Goal: Information Seeking & Learning: Learn about a topic

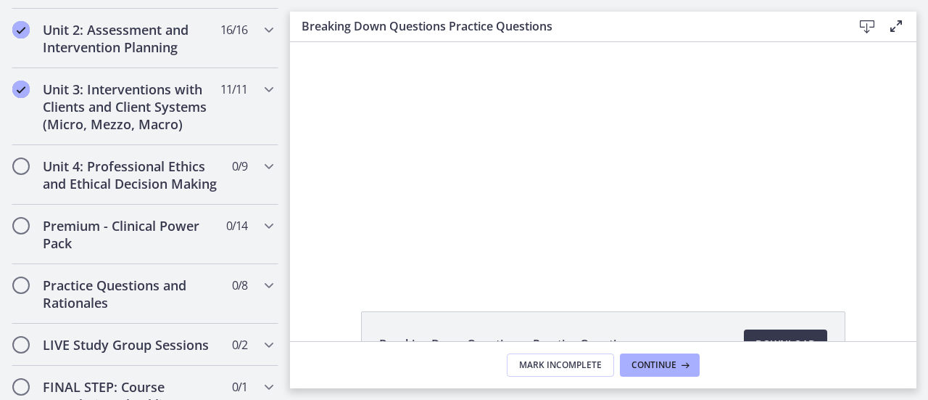
scroll to position [667, 0]
click at [116, 169] on h2 "Unit 4: Professional Ethics and Ethical Decision Making" at bounding box center [131, 174] width 177 height 35
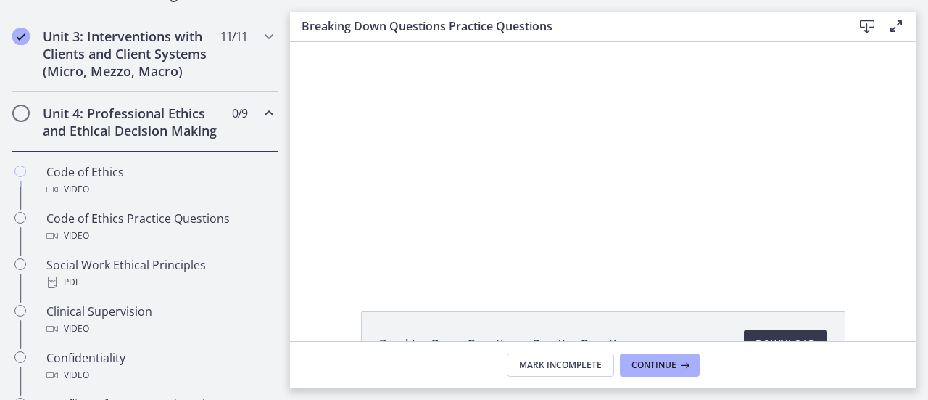
scroll to position [499, 0]
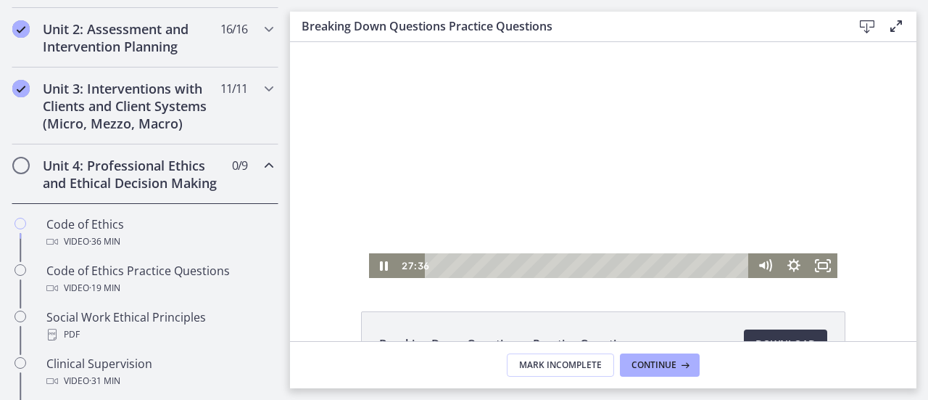
click at [746, 165] on div at bounding box center [603, 160] width 468 height 236
click at [735, 177] on div at bounding box center [603, 160] width 468 height 236
click at [731, 248] on div at bounding box center [603, 160] width 468 height 236
drag, startPoint x: 712, startPoint y: 199, endPoint x: 713, endPoint y: 136, distance: 63.8
click at [713, 136] on div at bounding box center [603, 160] width 468 height 236
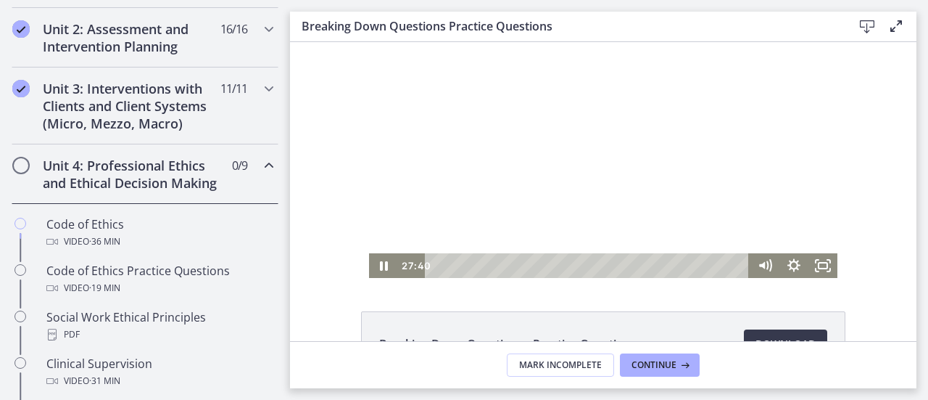
click at [754, 194] on div at bounding box center [603, 160] width 468 height 236
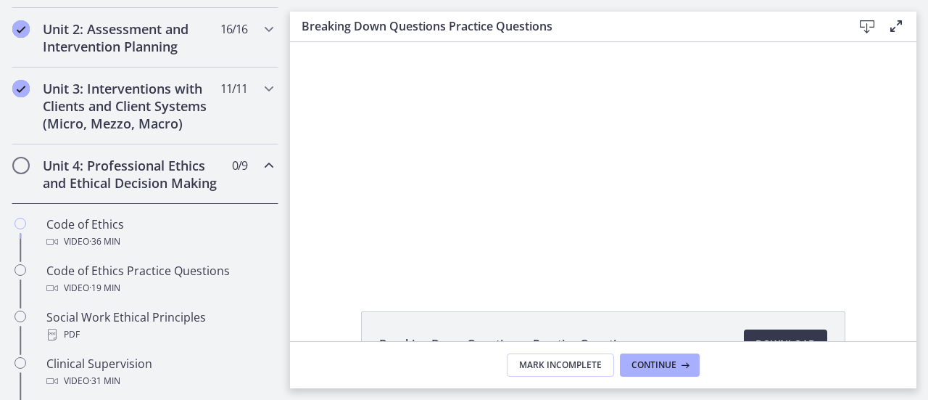
click at [127, 159] on h2 "Unit 4: Professional Ethics and Ethical Decision Making" at bounding box center [131, 174] width 177 height 35
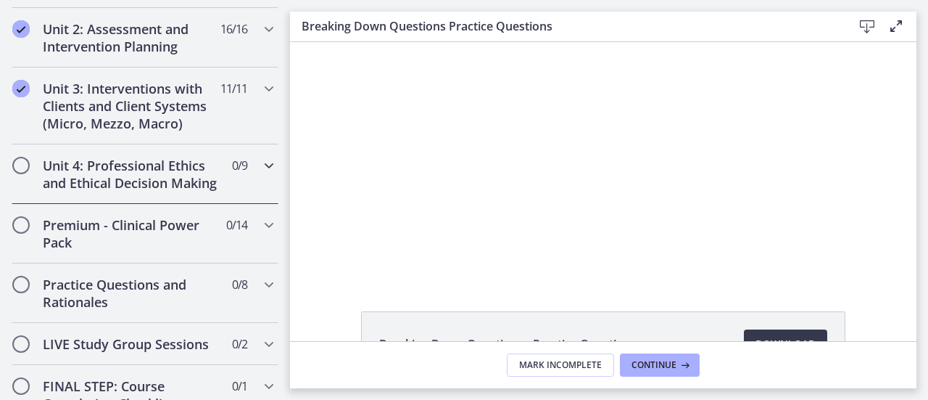
click at [122, 174] on h2 "Unit 4: Professional Ethics and Ethical Decision Making" at bounding box center [131, 174] width 177 height 35
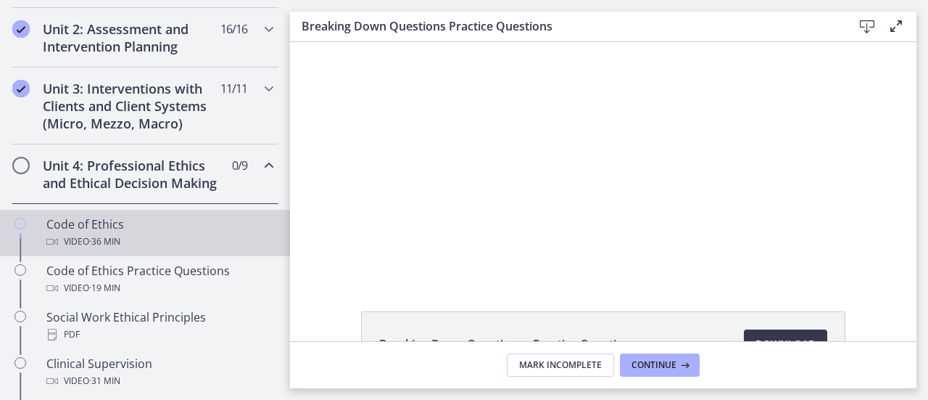
click at [76, 235] on div "Code of Ethics Video · 36 min" at bounding box center [159, 232] width 226 height 35
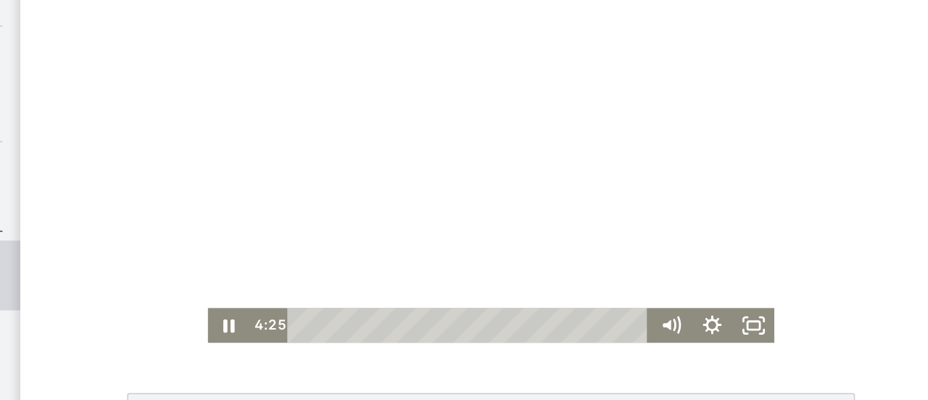
click at [431, 125] on div at bounding box center [333, 106] width 377 height 236
click at [384, 182] on div at bounding box center [333, 106] width 377 height 236
click at [313, 141] on div at bounding box center [333, 106] width 377 height 236
click at [325, 117] on div at bounding box center [333, 106] width 377 height 236
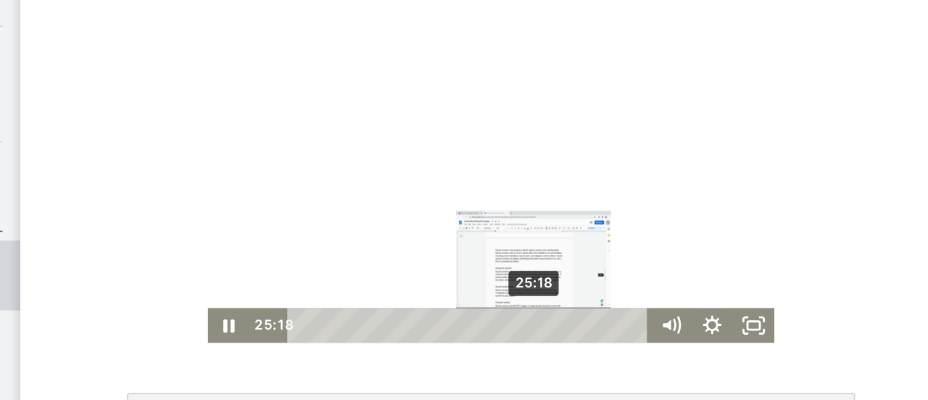
click at [358, 215] on div "25:18" at bounding box center [320, 212] width 224 height 23
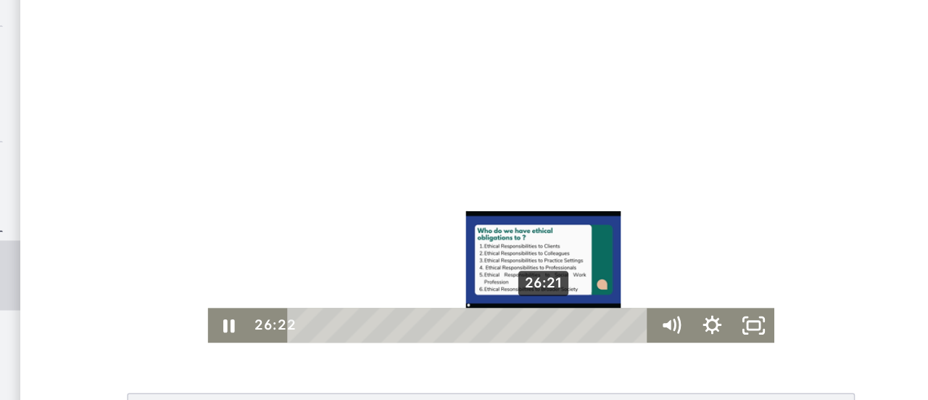
drag, startPoint x: 358, startPoint y: 212, endPoint x: 365, endPoint y: 214, distance: 7.6
click at [365, 214] on div "Playbar" at bounding box center [369, 213] width 8 height 8
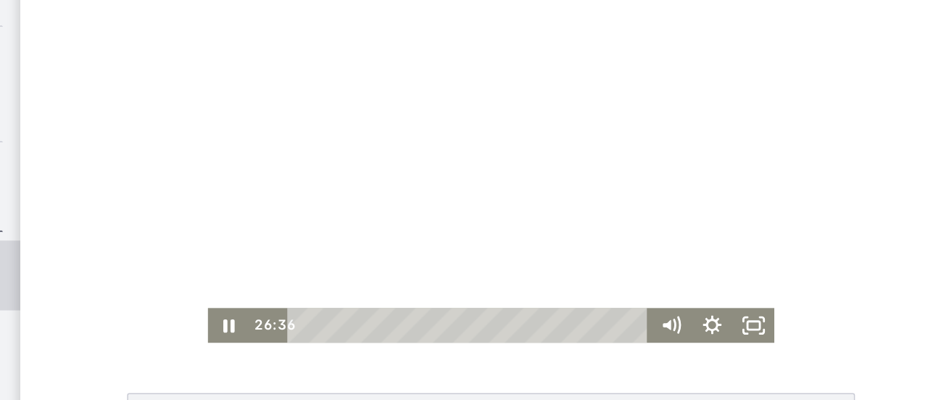
click at [416, 65] on div at bounding box center [333, 106] width 377 height 236
click at [429, 87] on div at bounding box center [333, 106] width 377 height 236
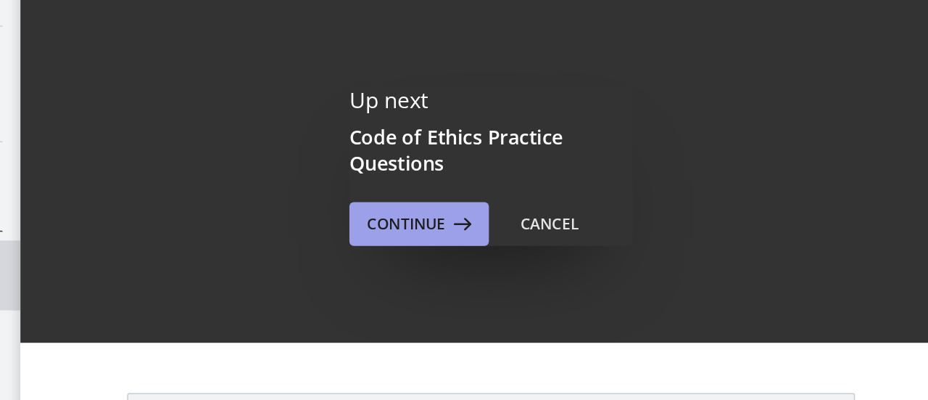
click at [521, 190] on span "Continue" at bounding box center [547, 198] width 52 height 17
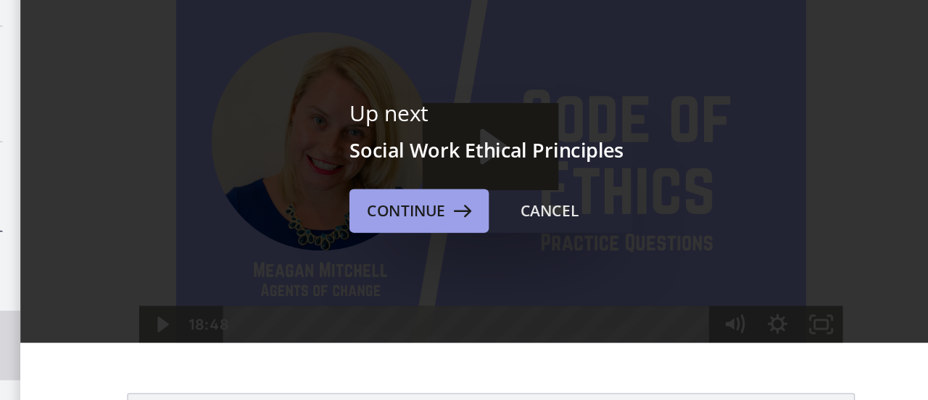
click at [539, 188] on span "Continue" at bounding box center [547, 189] width 52 height 17
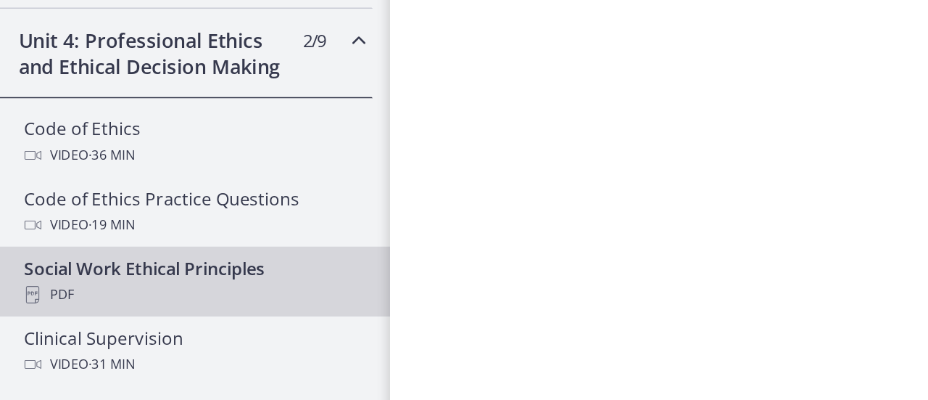
scroll to position [591, 0]
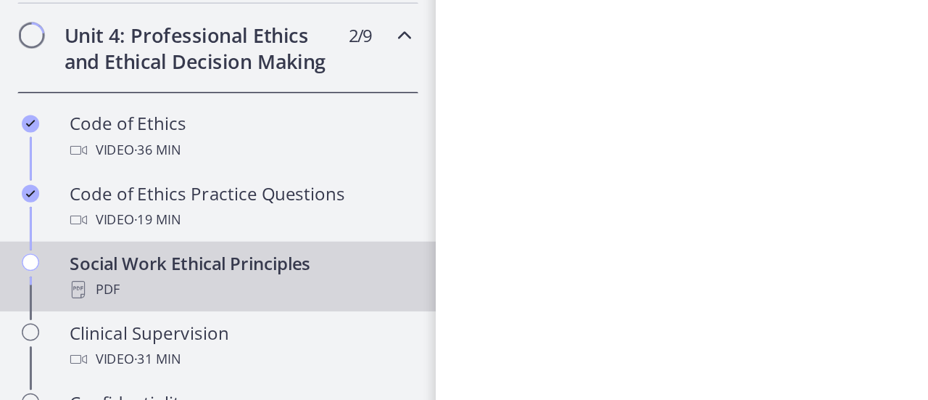
click at [73, 239] on div "Social Work Ethical Principles PDF" at bounding box center [159, 233] width 226 height 35
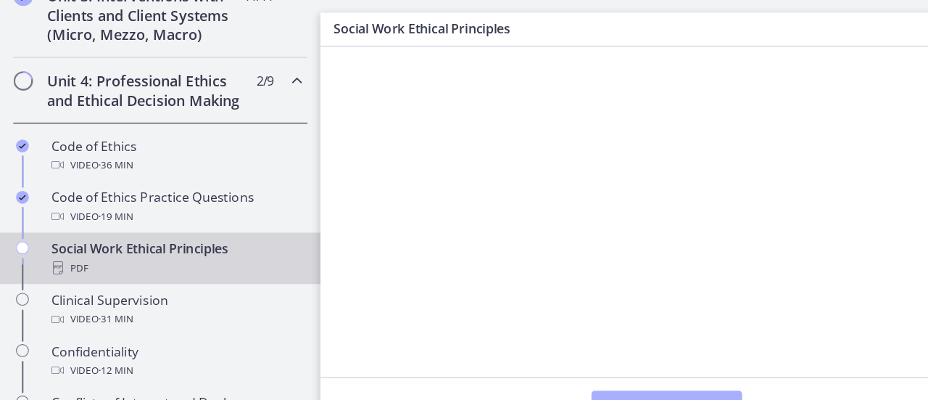
scroll to position [0, 0]
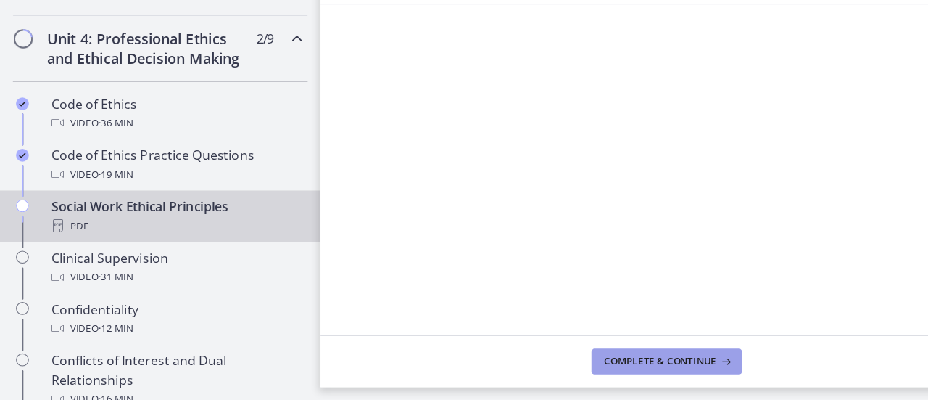
click at [567, 368] on span "Complete & continue" at bounding box center [598, 365] width 102 height 12
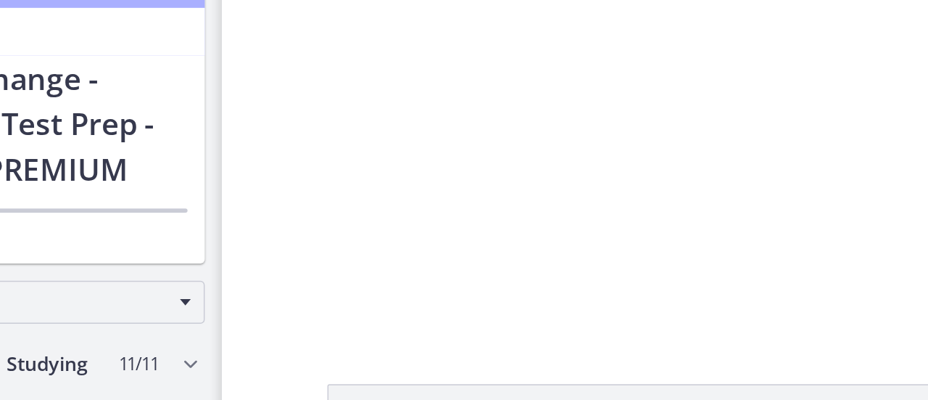
scroll to position [591, 0]
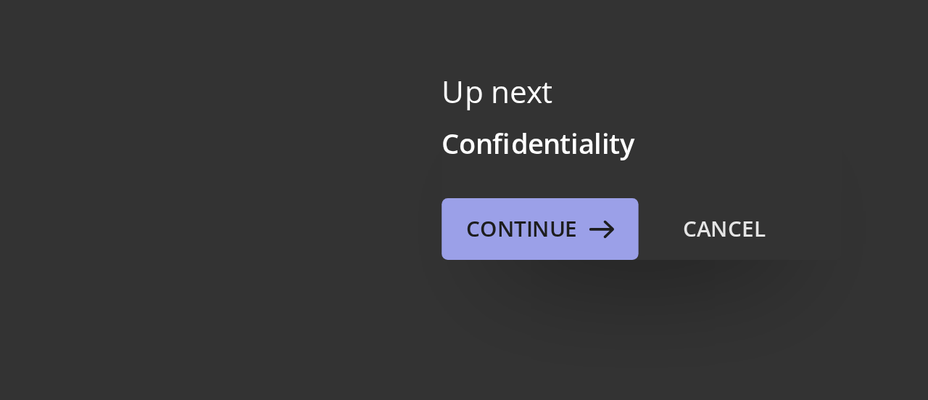
click at [536, 201] on button "Continue" at bounding box center [555, 189] width 93 height 29
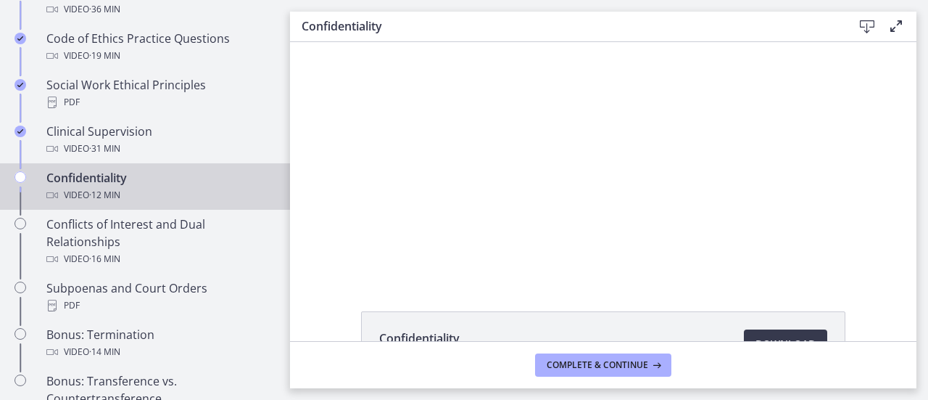
scroll to position [730, 0]
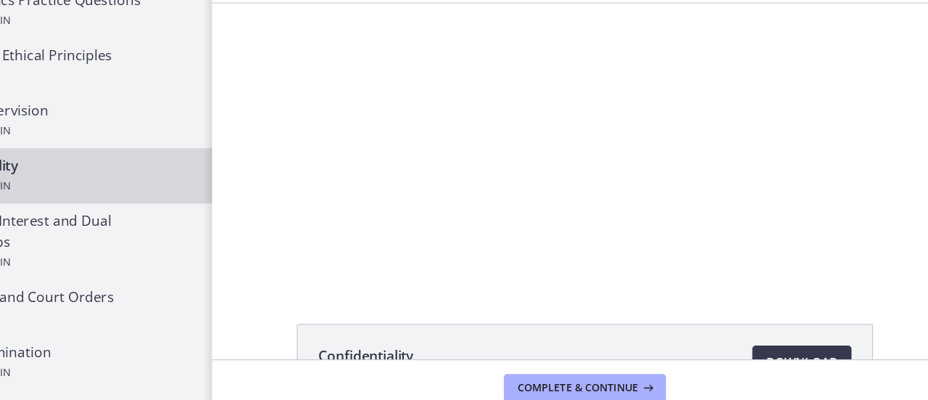
click at [342, 289] on div "Confidentiality 91.8 KB Download Opens in a new window" at bounding box center [603, 191] width 627 height 299
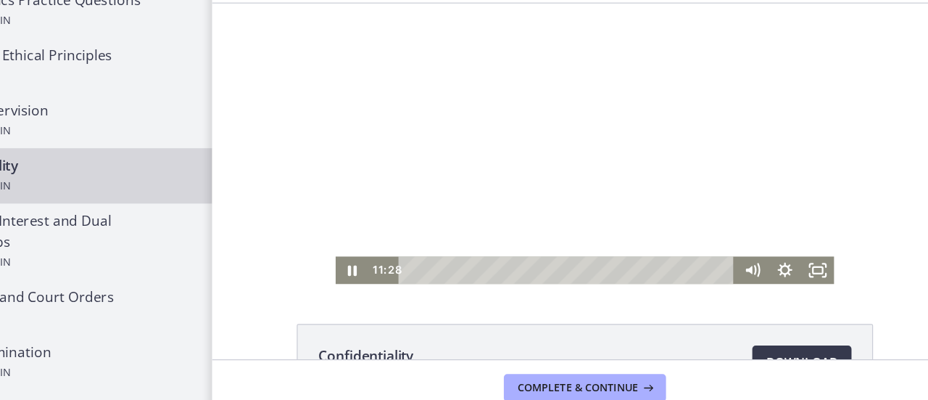
click at [599, 205] on div at bounding box center [524, 121] width 419 height 236
click at [625, 146] on div at bounding box center [524, 121] width 419 height 236
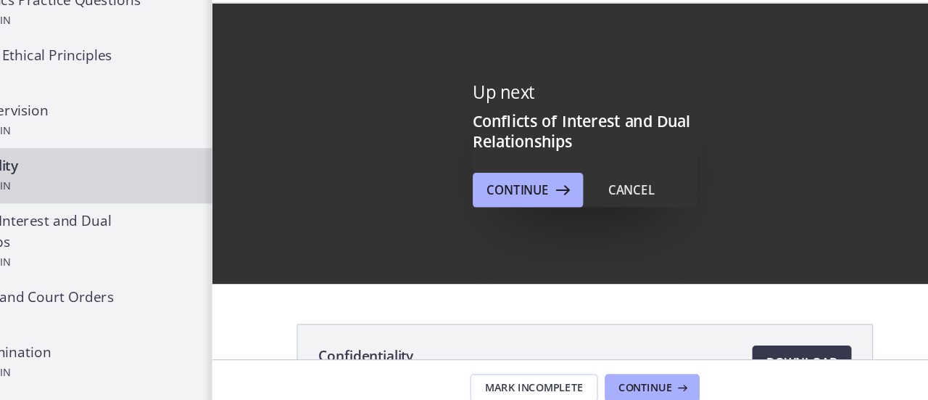
scroll to position [0, 0]
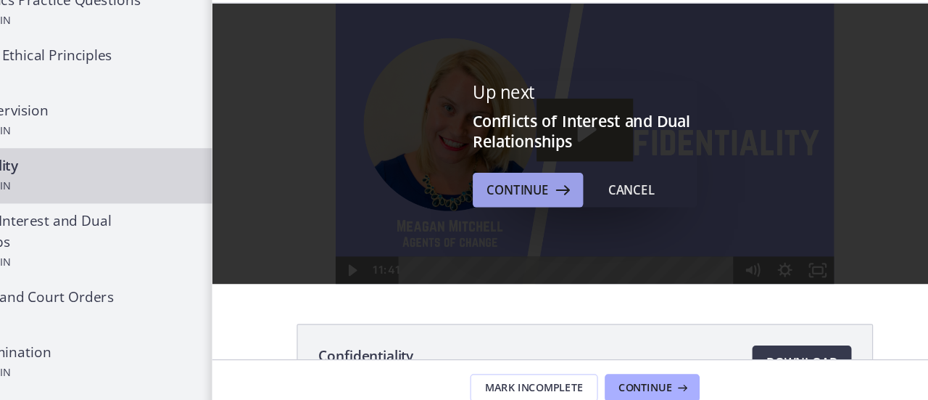
click at [548, 194] on span "Continue" at bounding box center [547, 198] width 52 height 17
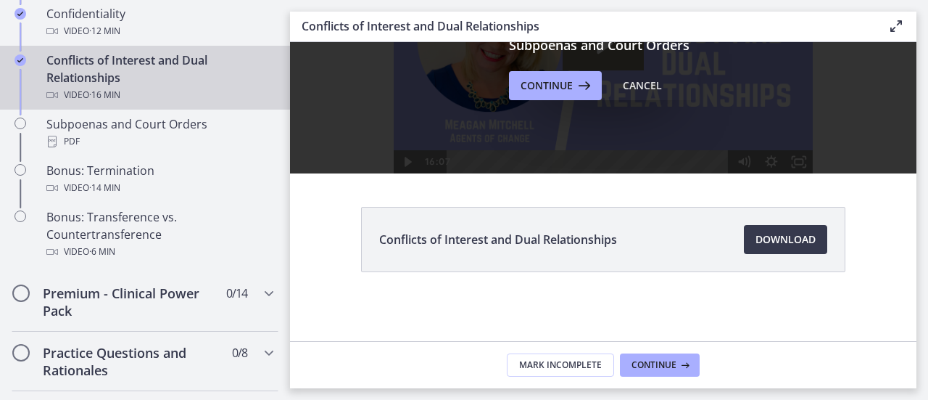
scroll to position [904, 0]
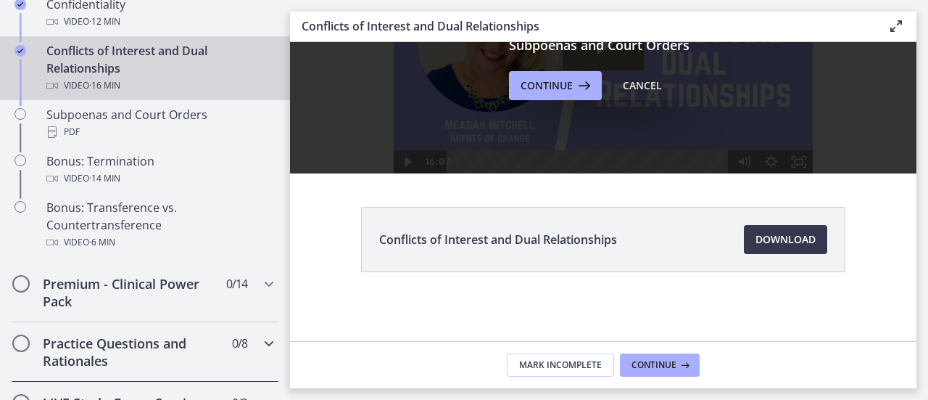
click at [84, 368] on h2 "Practice Questions and Rationales" at bounding box center [131, 351] width 177 height 35
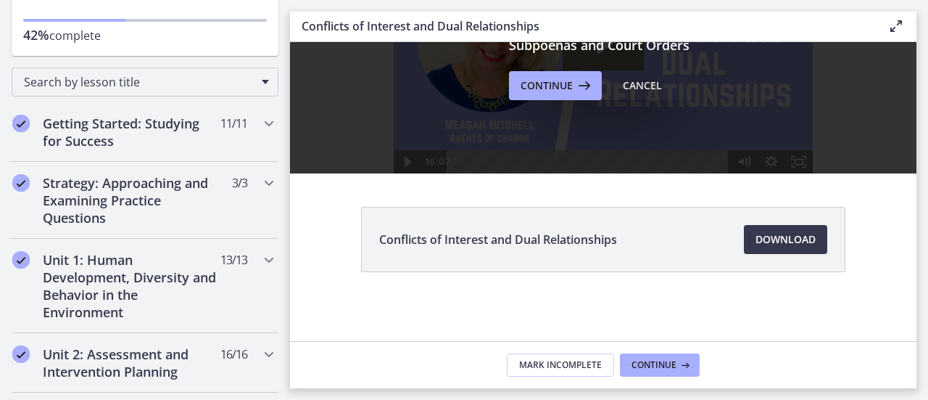
scroll to position [150, 0]
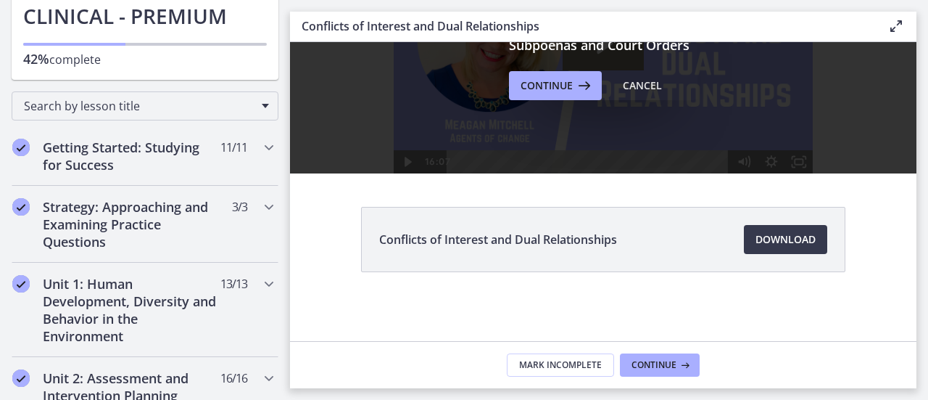
click at [773, 282] on div "Conflicts of Interest and Dual Relationships Download Opens in a new window" at bounding box center [604, 274] width 508 height 135
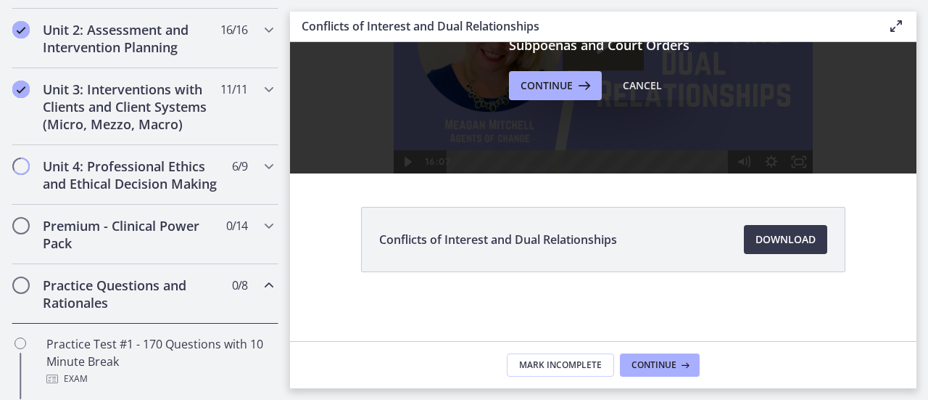
scroll to position [0, 0]
